Goal: Task Accomplishment & Management: Use online tool/utility

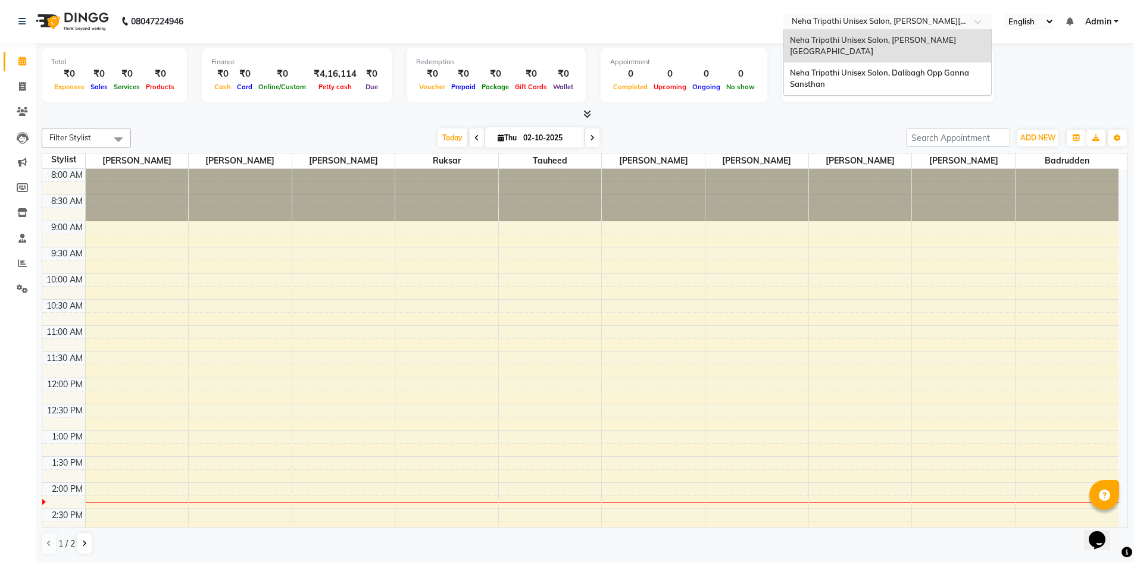
click at [928, 25] on input "text" at bounding box center [875, 23] width 173 height 12
click at [934, 68] on span "Neha Tripathi Unisex Salon, Dalibagh Opp Ganna Sansthan" at bounding box center [880, 78] width 181 height 21
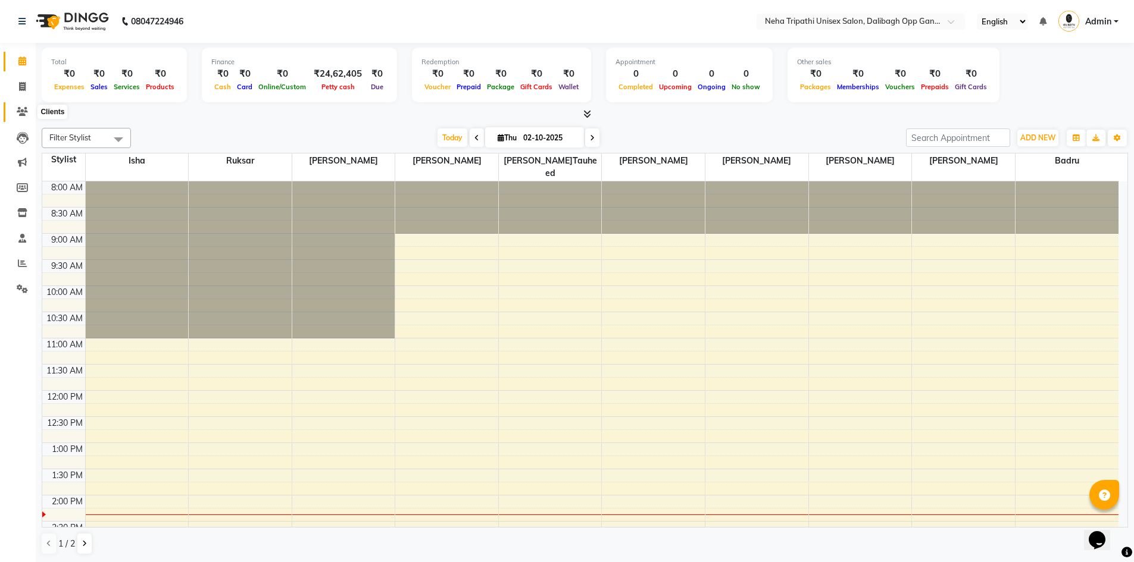
click at [23, 109] on icon at bounding box center [22, 111] width 11 height 9
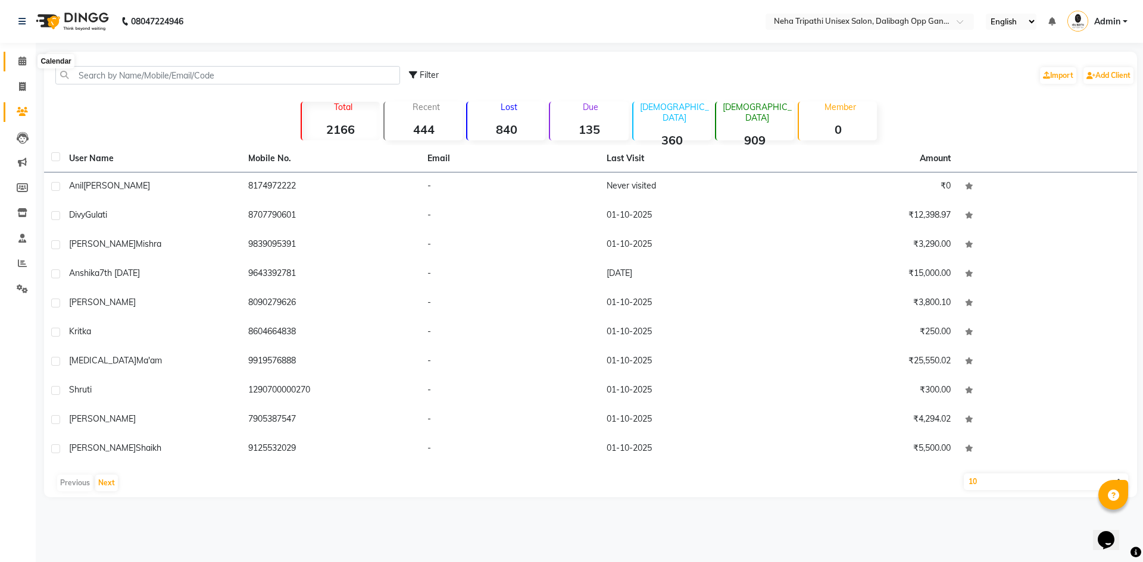
click at [26, 59] on icon at bounding box center [22, 61] width 8 height 9
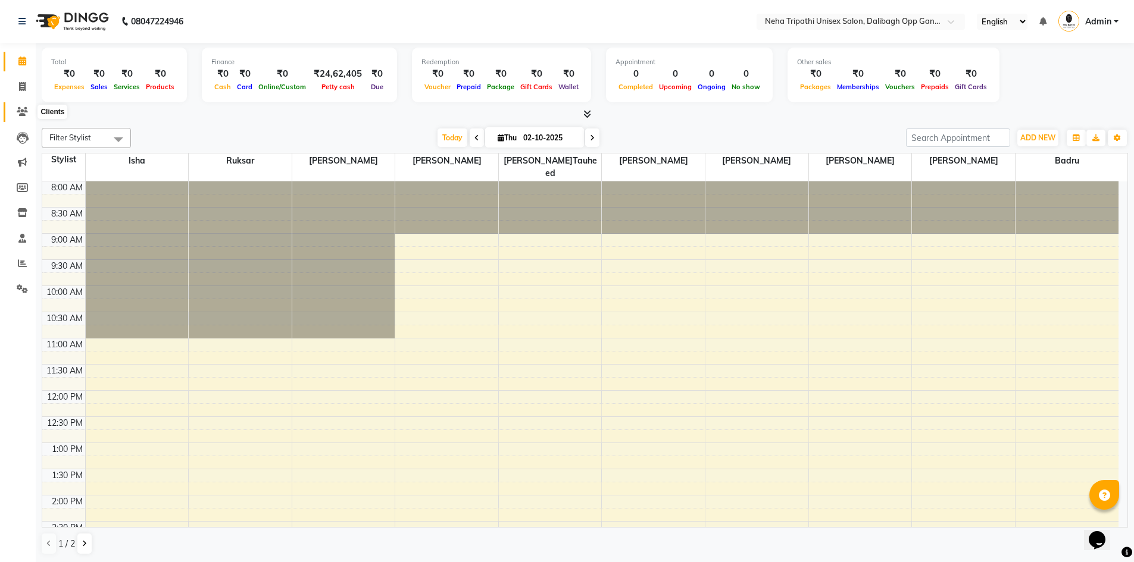
click at [23, 109] on icon at bounding box center [22, 111] width 11 height 9
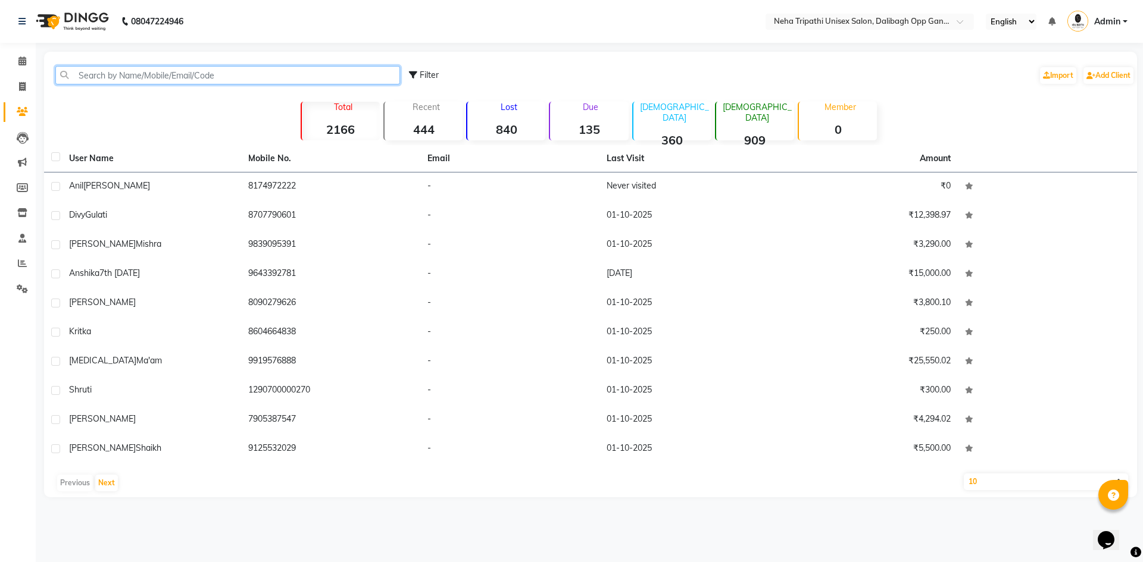
click at [174, 74] on input "text" at bounding box center [227, 75] width 345 height 18
click at [16, 86] on span at bounding box center [22, 87] width 21 height 14
select select "service"
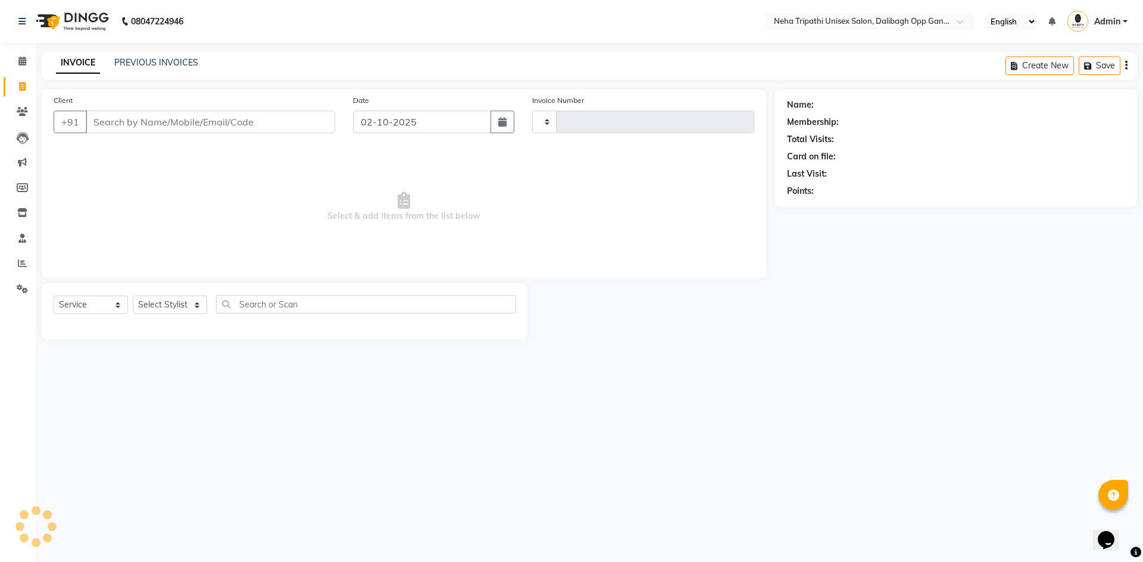
type input "1346"
select select "6624"
click at [130, 123] on input "Client" at bounding box center [210, 122] width 249 height 23
